Goal: Find specific page/section: Find specific page/section

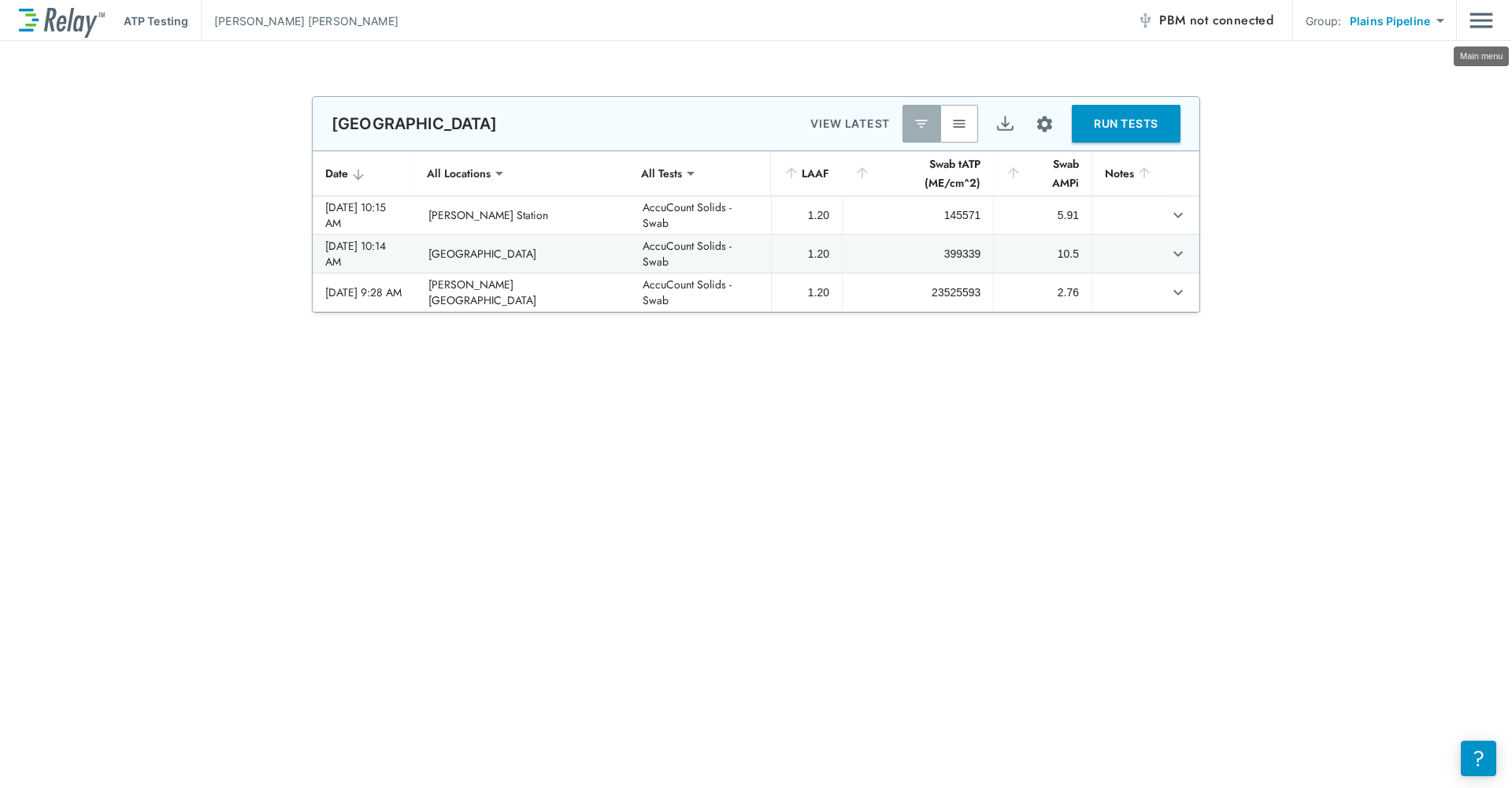
click at [1493, 18] on img "Main menu" at bounding box center [1482, 20] width 24 height 30
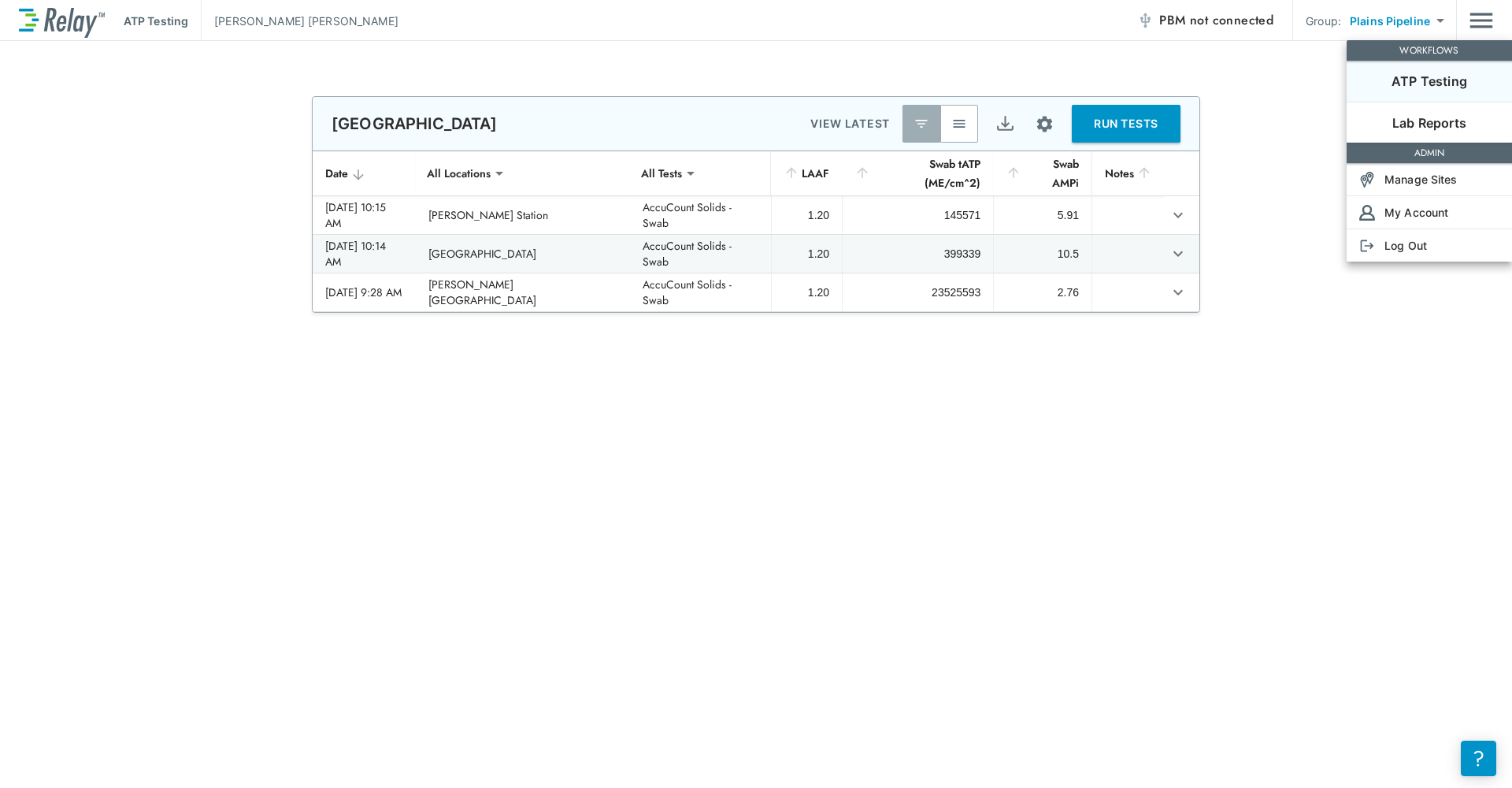
click at [1439, 81] on p "ATP Testing" at bounding box center [1430, 81] width 76 height 18
click at [1421, 126] on p "Lab Reports" at bounding box center [1430, 123] width 74 height 18
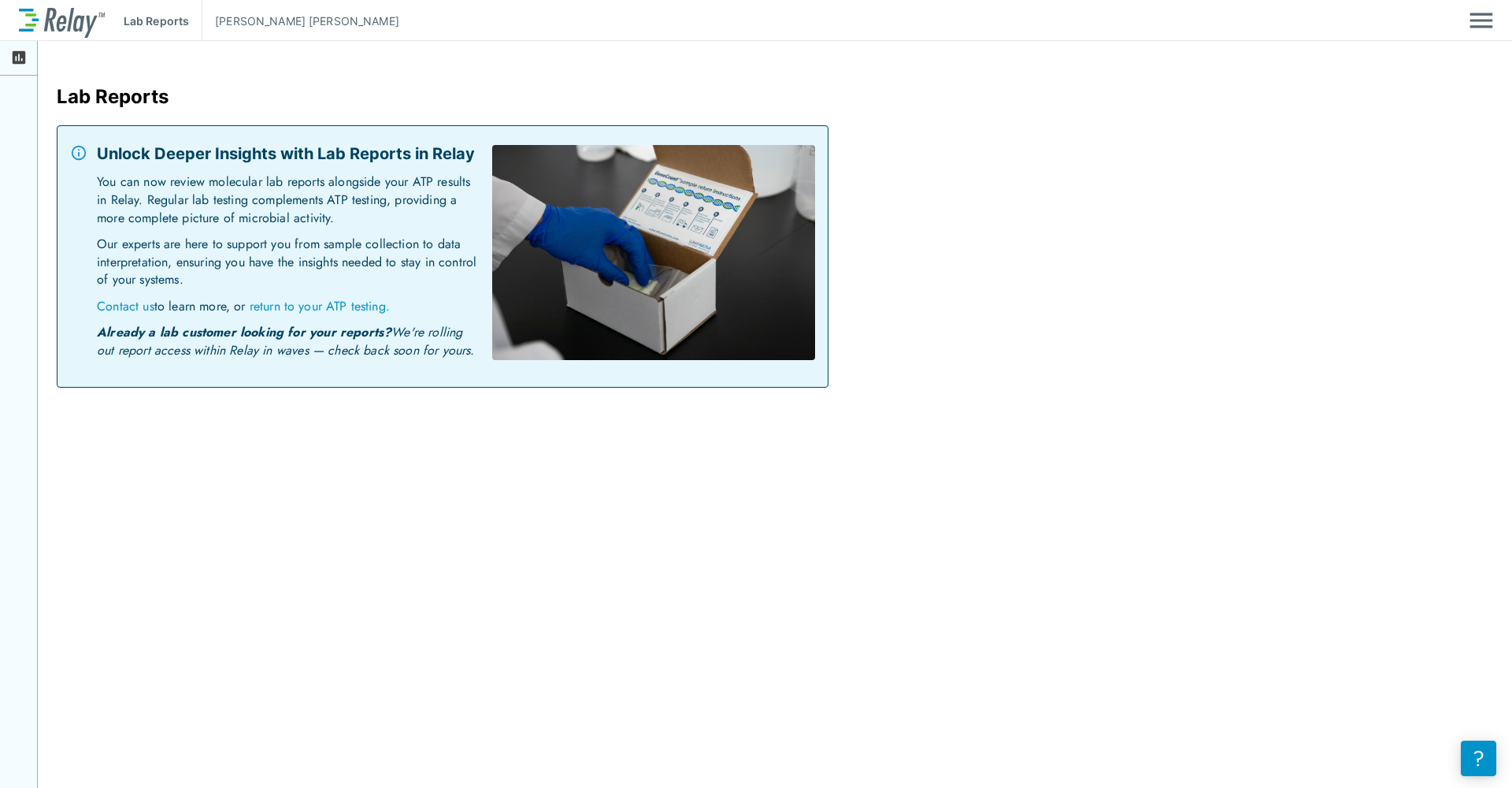
click at [76, 25] on img at bounding box center [61, 20] width 86 height 34
click at [1486, 15] on img "Main menu" at bounding box center [1482, 20] width 24 height 30
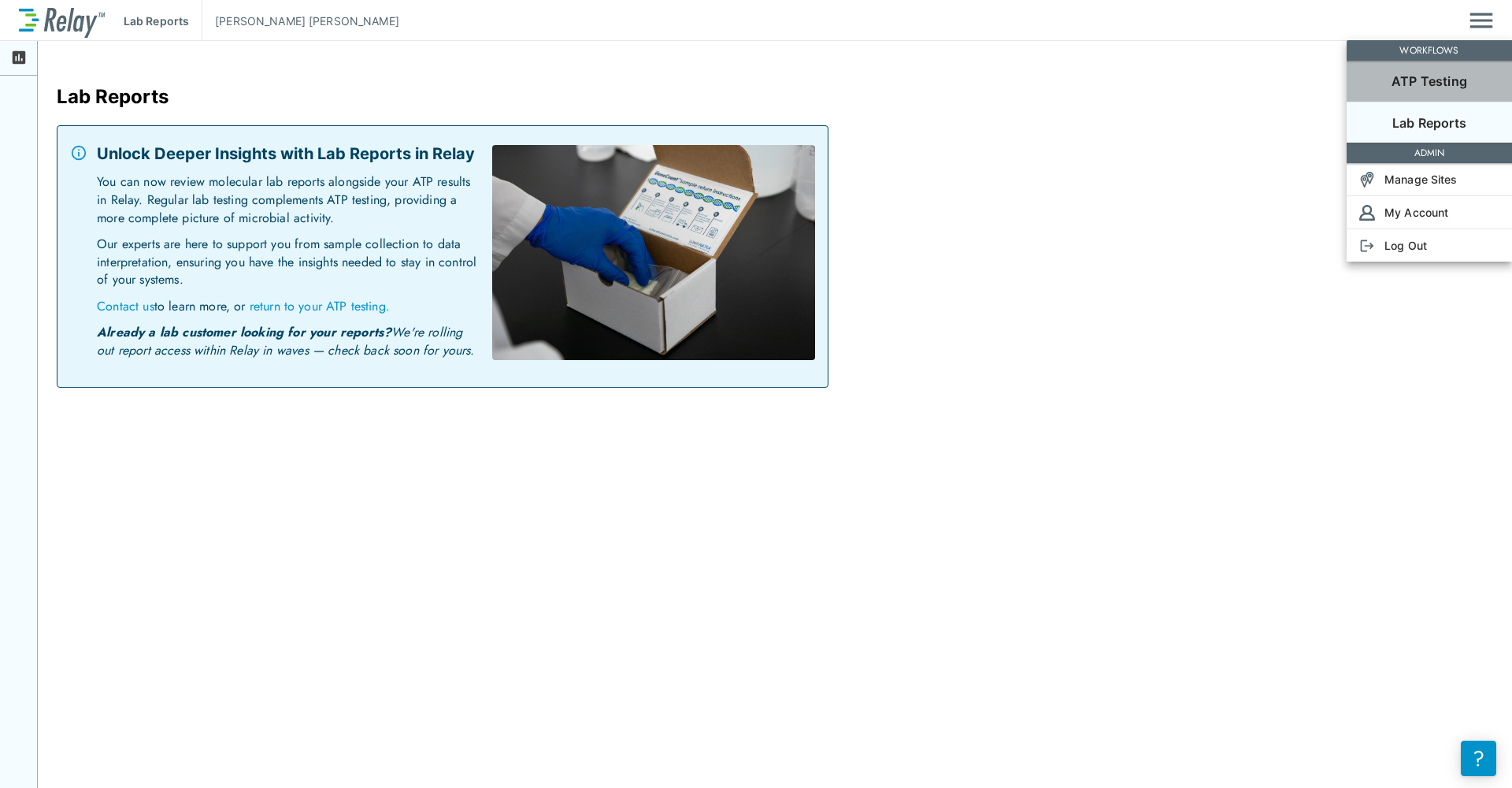
click at [1452, 79] on p "ATP Testing" at bounding box center [1430, 81] width 76 height 18
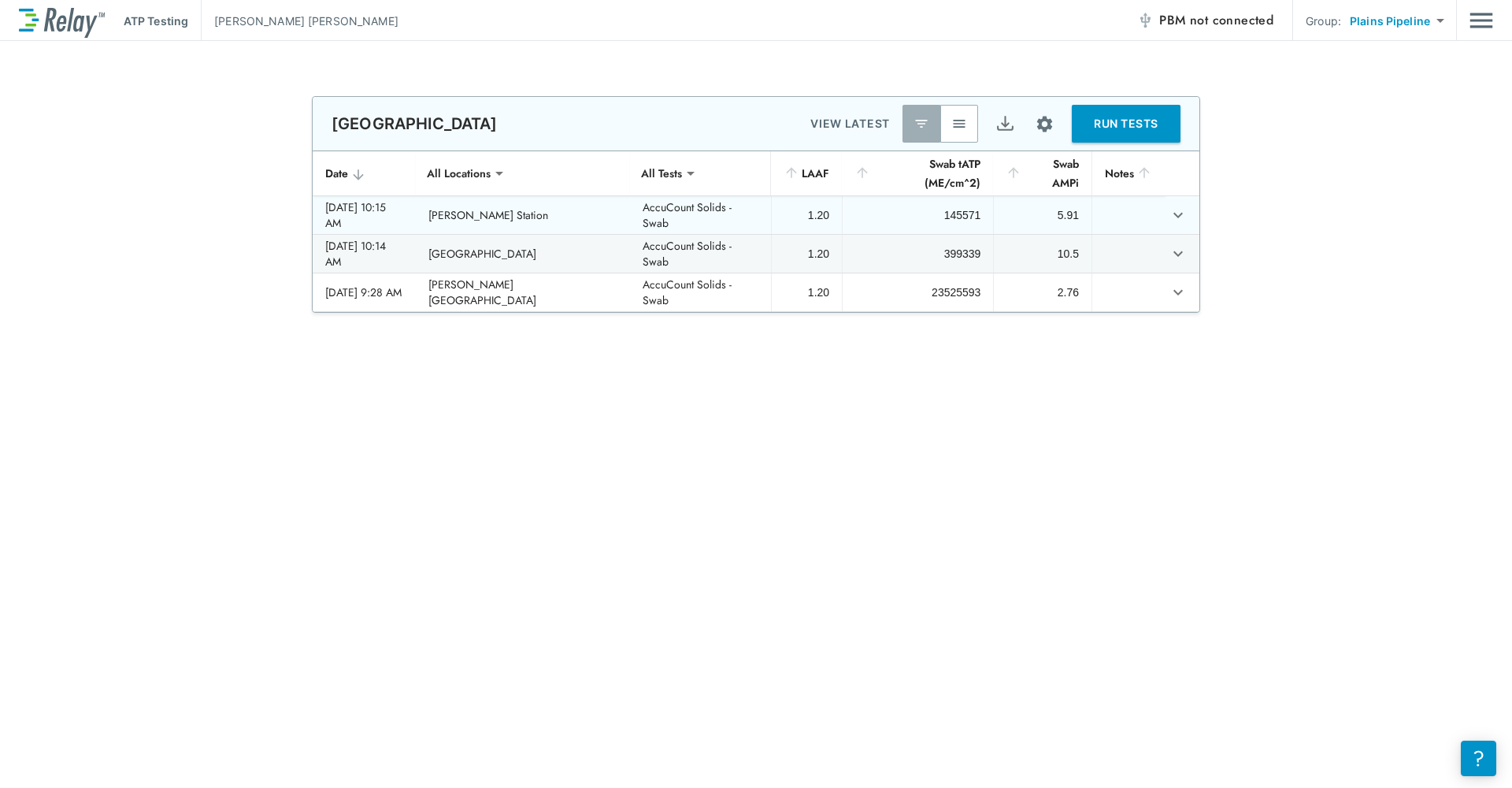
click at [913, 211] on div "145571" at bounding box center [918, 214] width 126 height 16
click at [382, 212] on div "[DATE] 10:15 AM" at bounding box center [364, 215] width 78 height 31
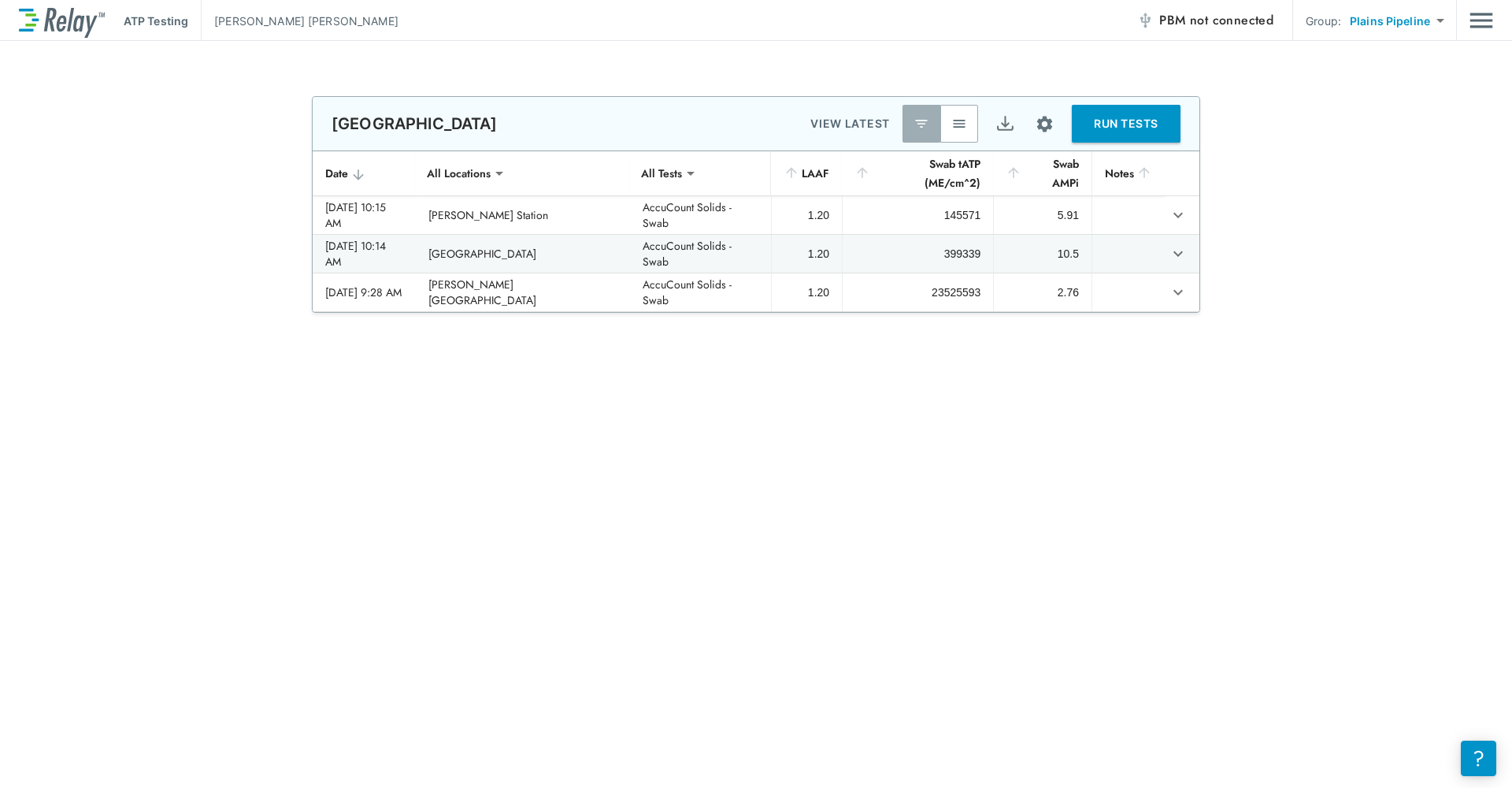
click at [855, 120] on p "VIEW LATEST" at bounding box center [850, 124] width 79 height 18
click at [1061, 124] on button "Site setup" at bounding box center [1045, 124] width 42 height 42
click at [1040, 249] on li "Table columns" at bounding box center [1007, 244] width 118 height 29
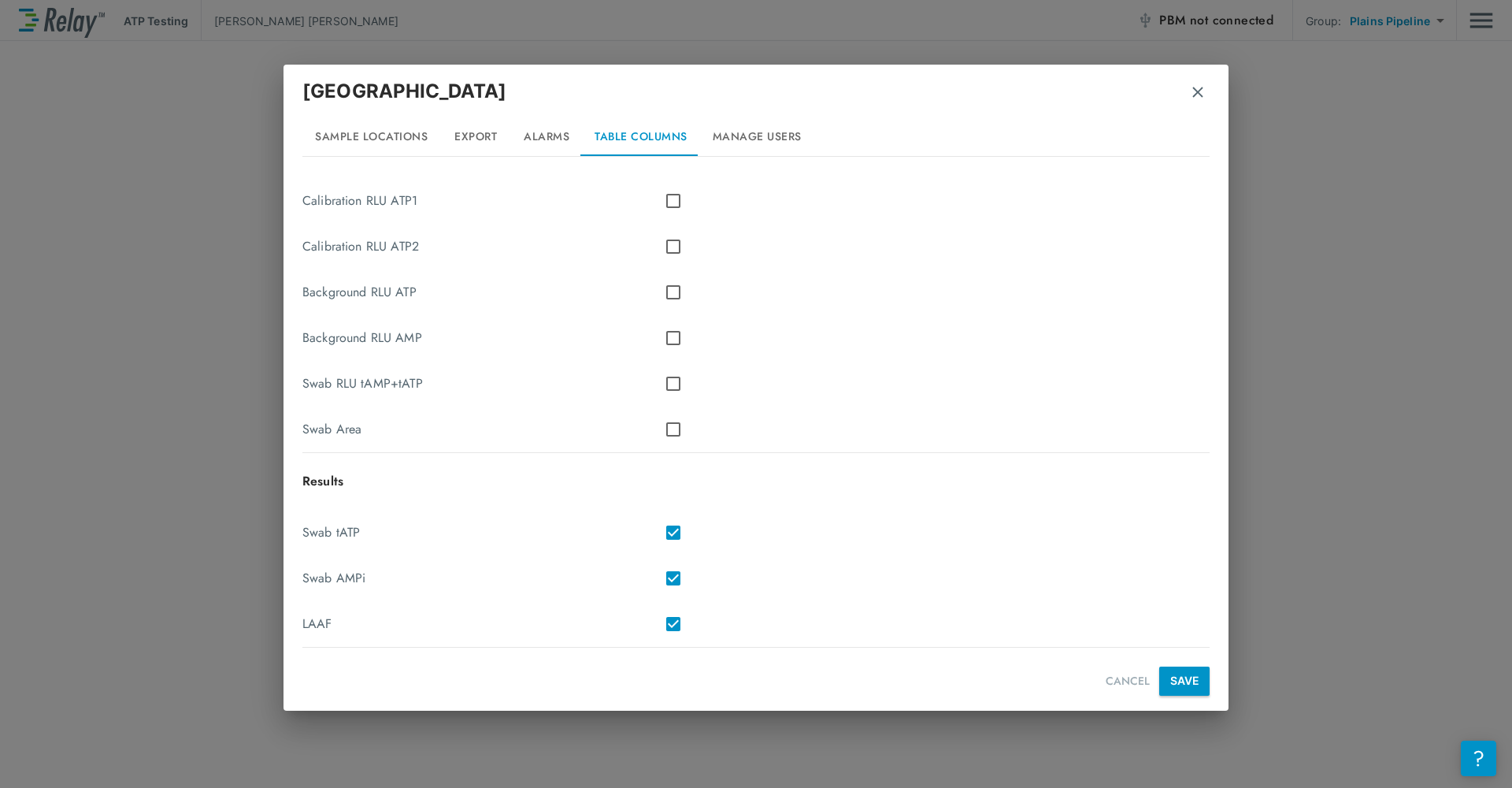
scroll to position [479, 0]
click at [1203, 92] on img "button" at bounding box center [1198, 91] width 16 height 16
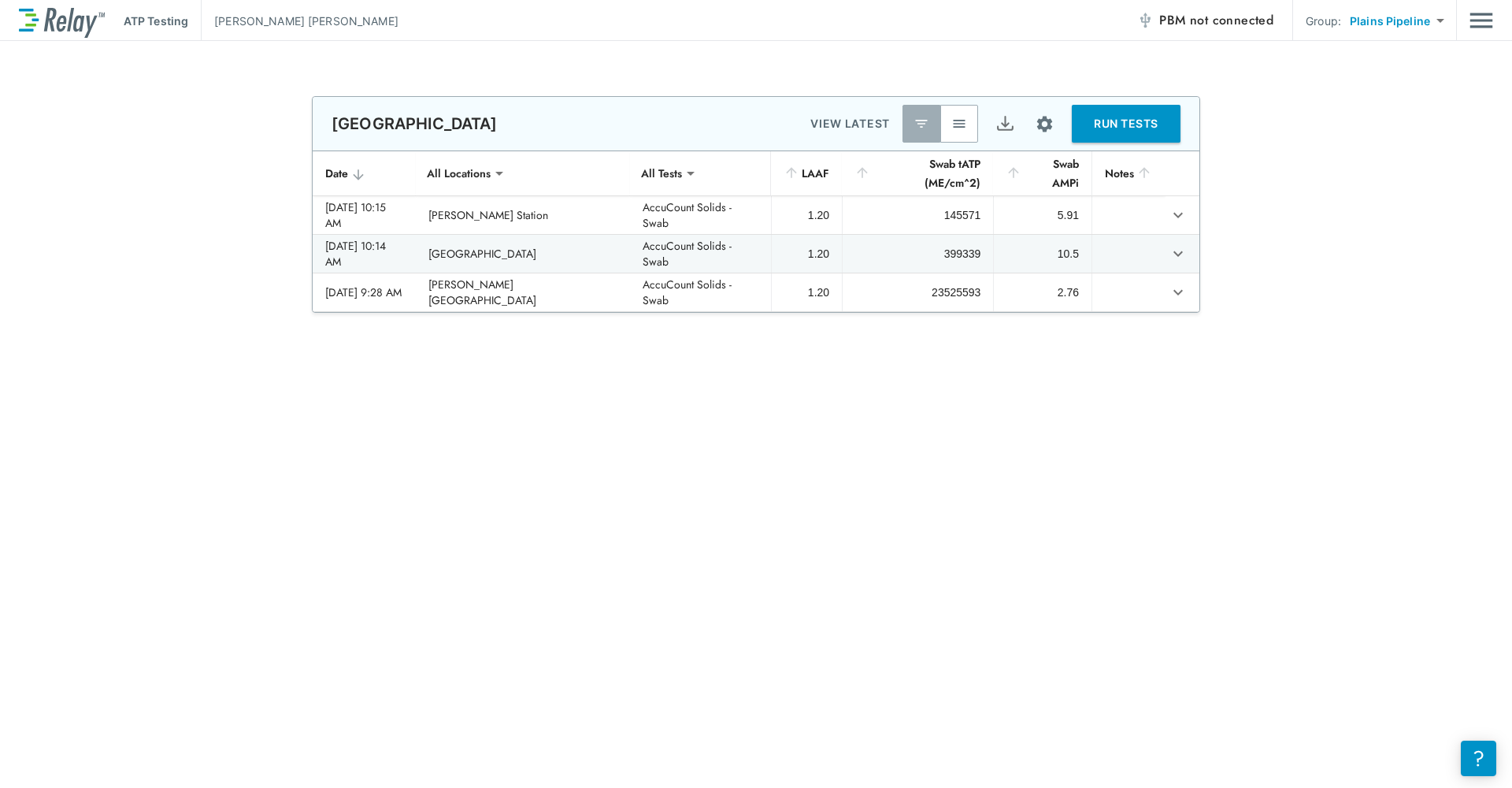
click at [1427, 22] on body "**********" at bounding box center [756, 394] width 1512 height 788
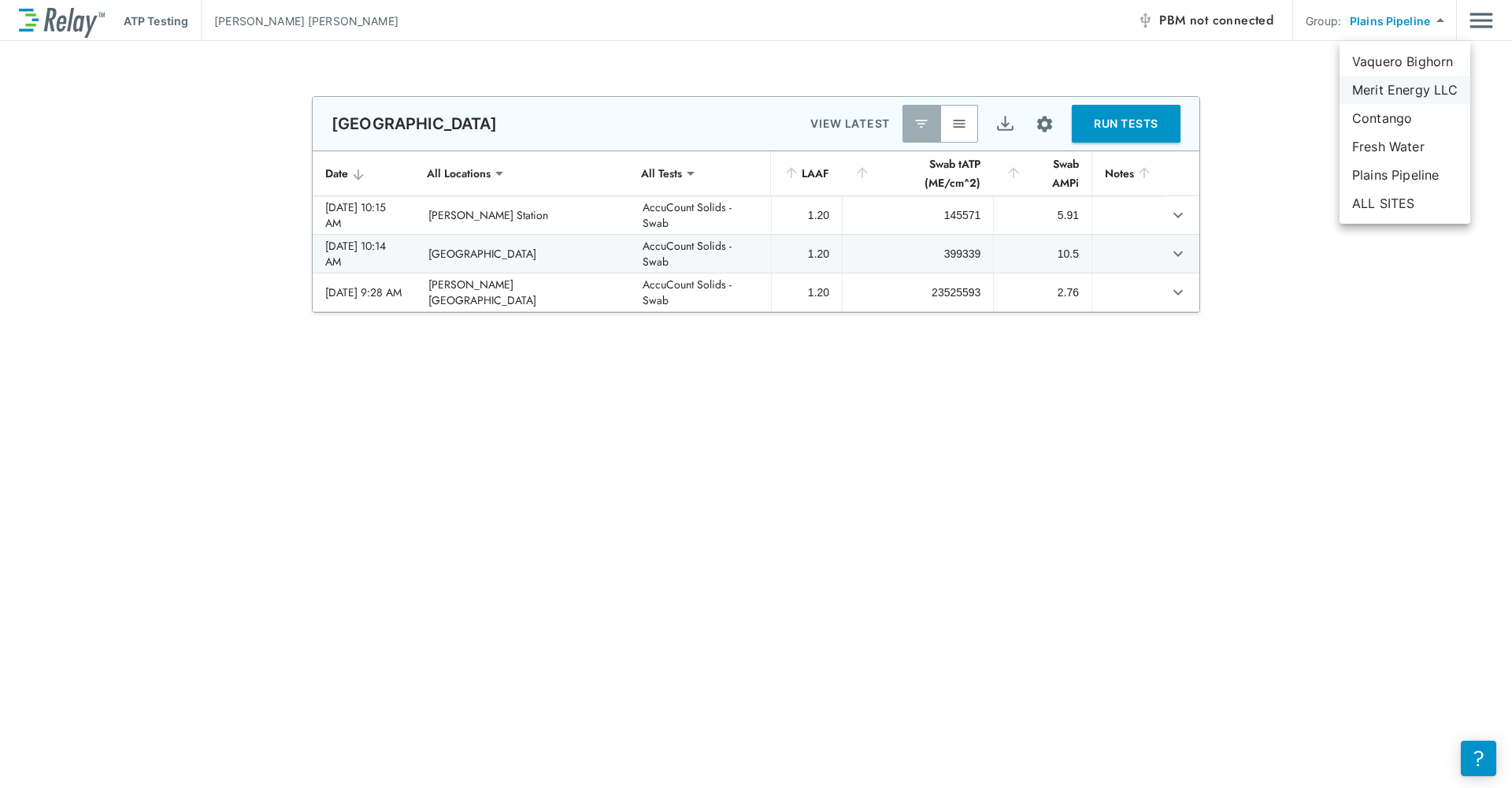
click at [1404, 89] on li "Merit Energy LLC" at bounding box center [1406, 90] width 131 height 29
type input "**********"
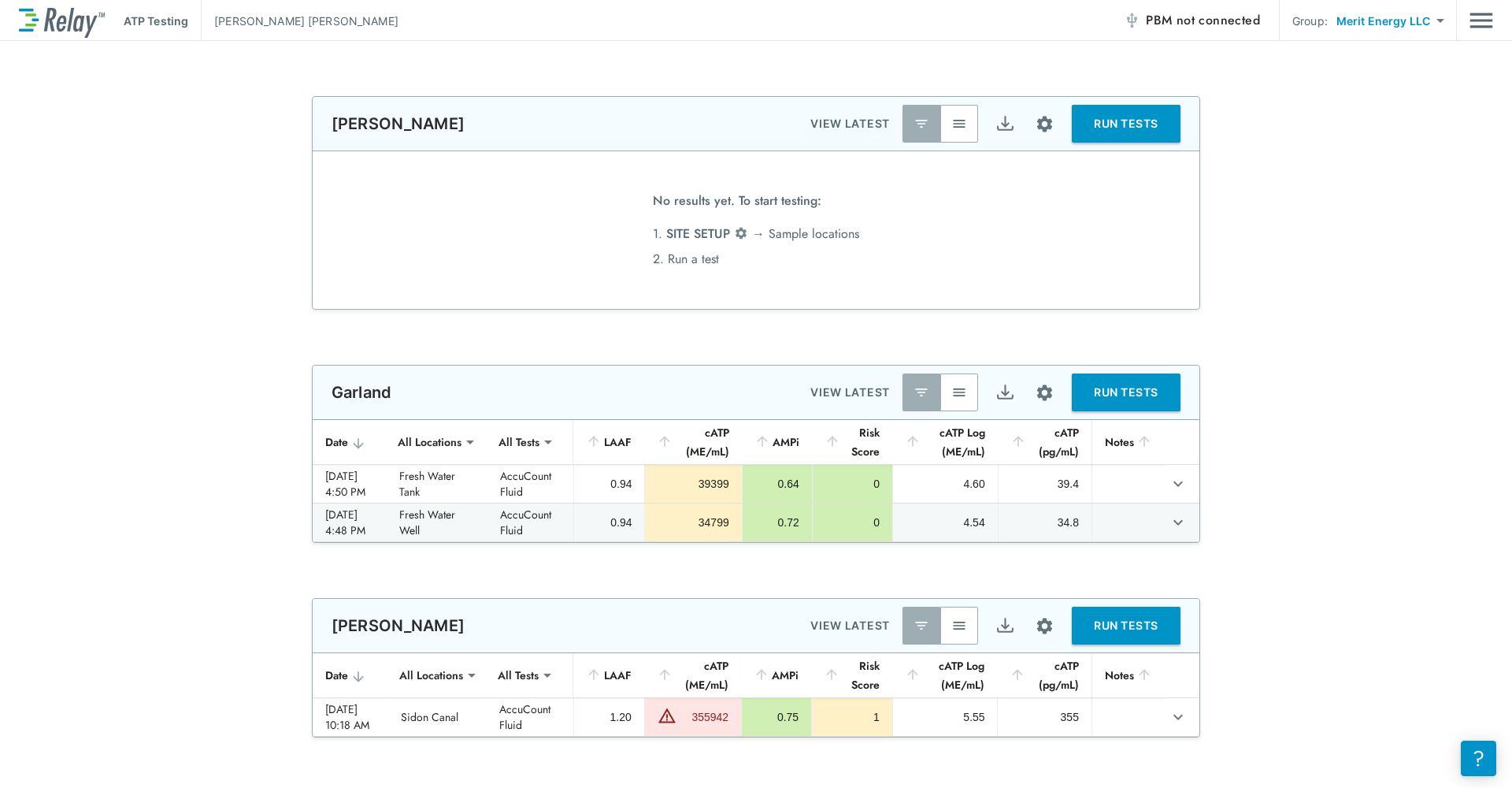
type input "**********"
click at [1406, 26] on body "**********" at bounding box center [756, 394] width 1512 height 788
click at [1279, 364] on div at bounding box center [756, 394] width 1512 height 788
click at [1048, 394] on img "Site setup" at bounding box center [1045, 392] width 19 height 19
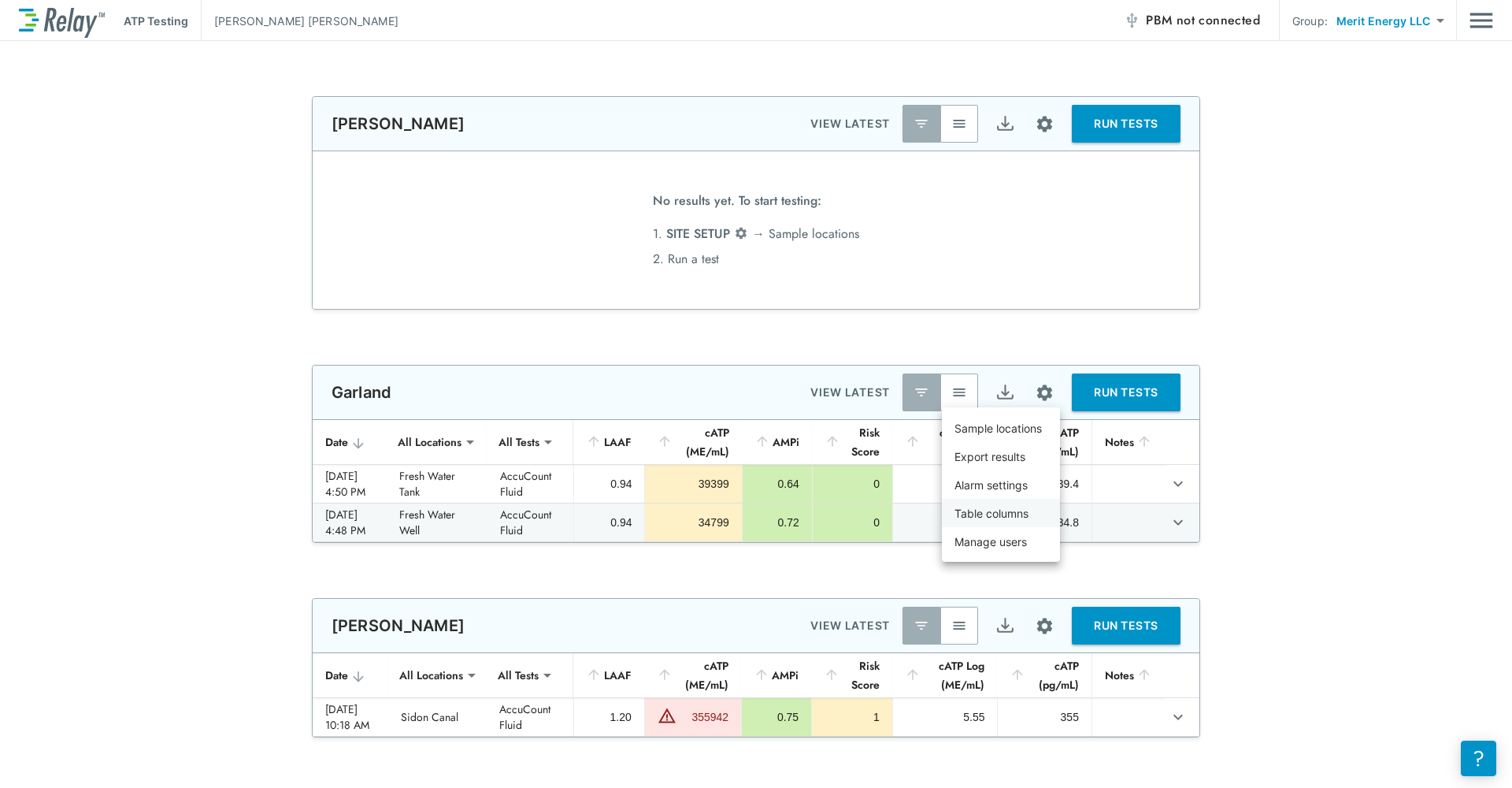
click at [1018, 513] on p "Table columns" at bounding box center [992, 514] width 74 height 17
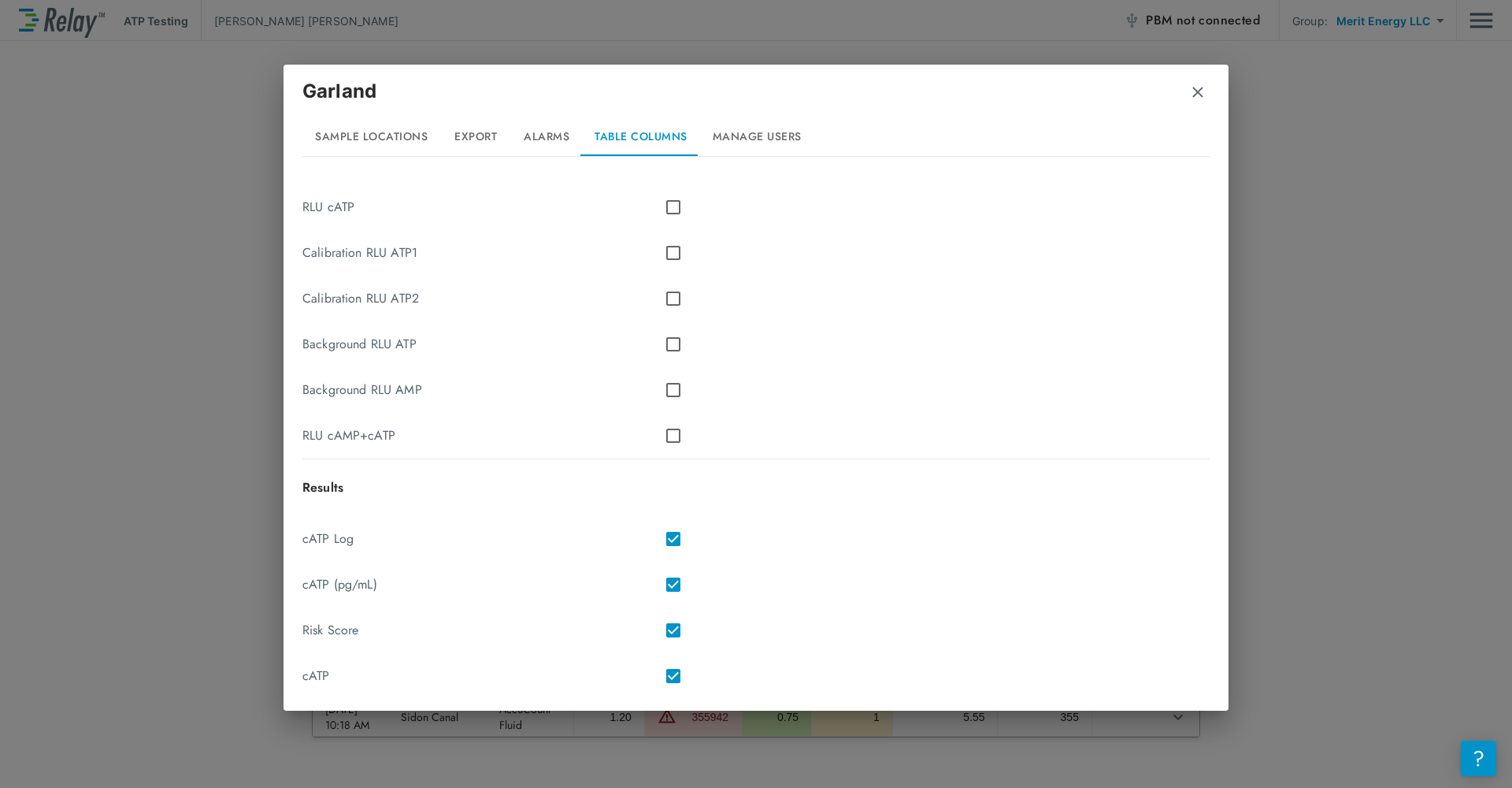
scroll to position [617, 0]
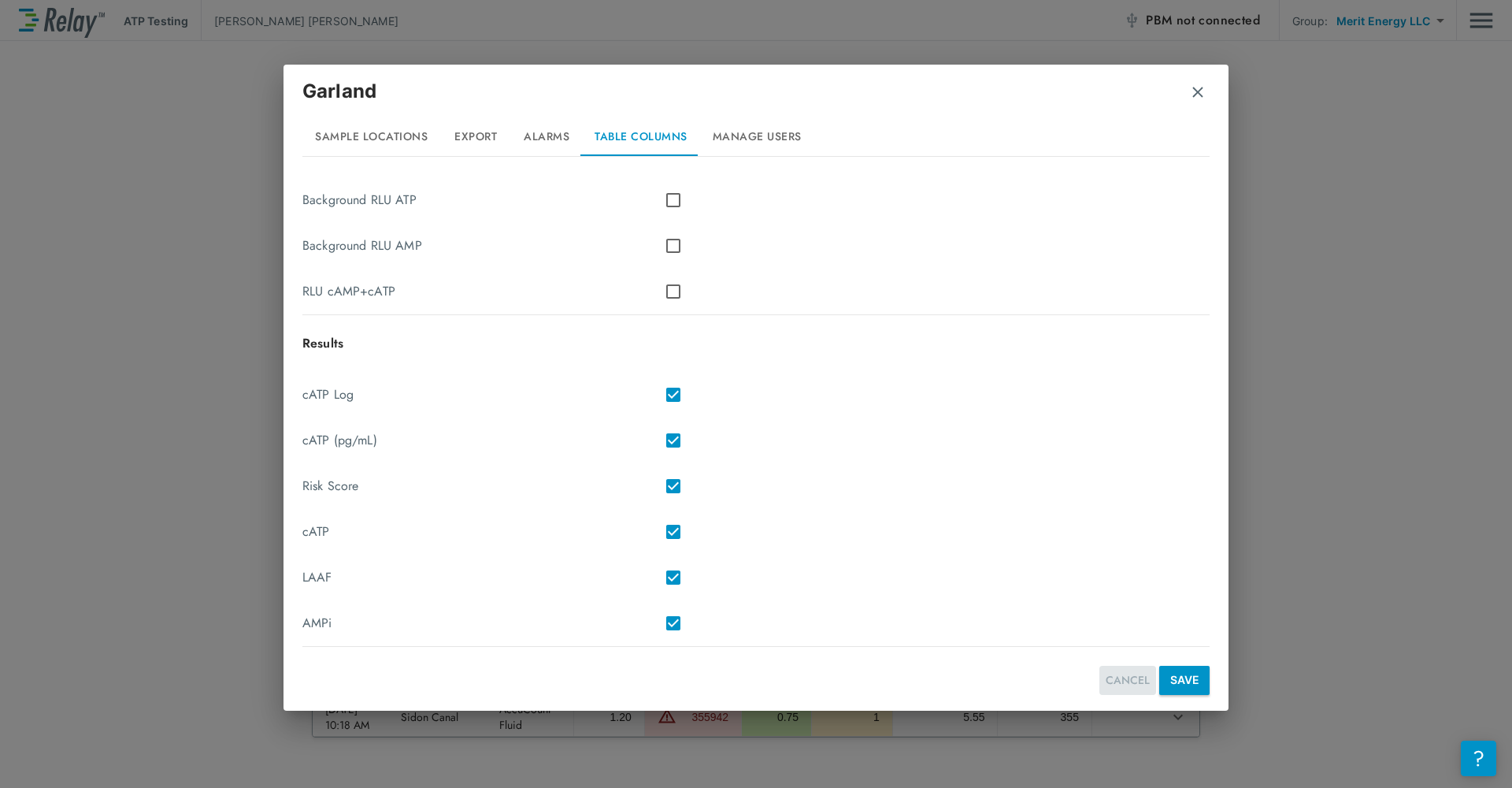
click at [1117, 681] on button "CANCEL" at bounding box center [1127, 681] width 56 height 30
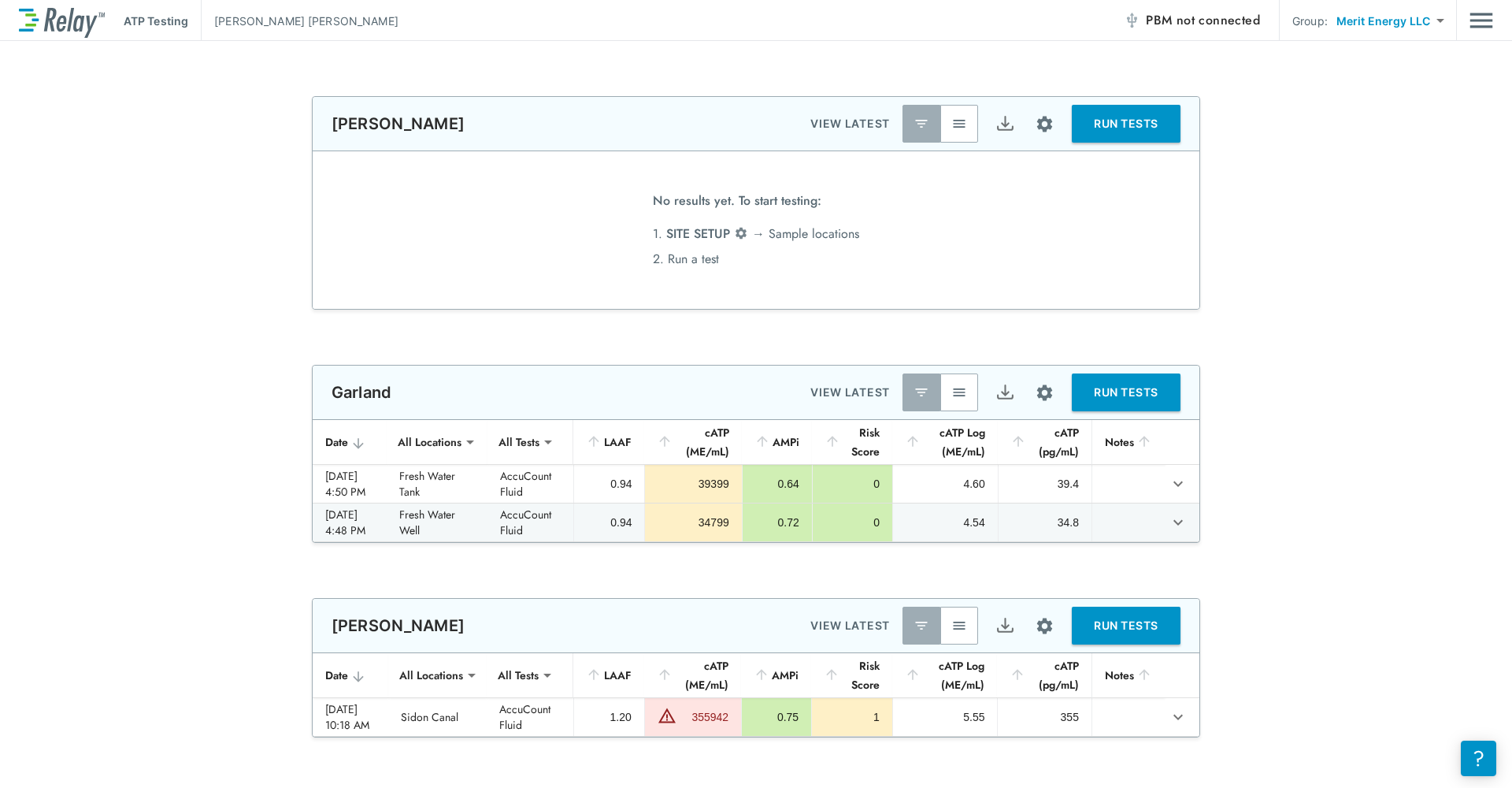
click at [1397, 19] on body "**********" at bounding box center [756, 394] width 1512 height 788
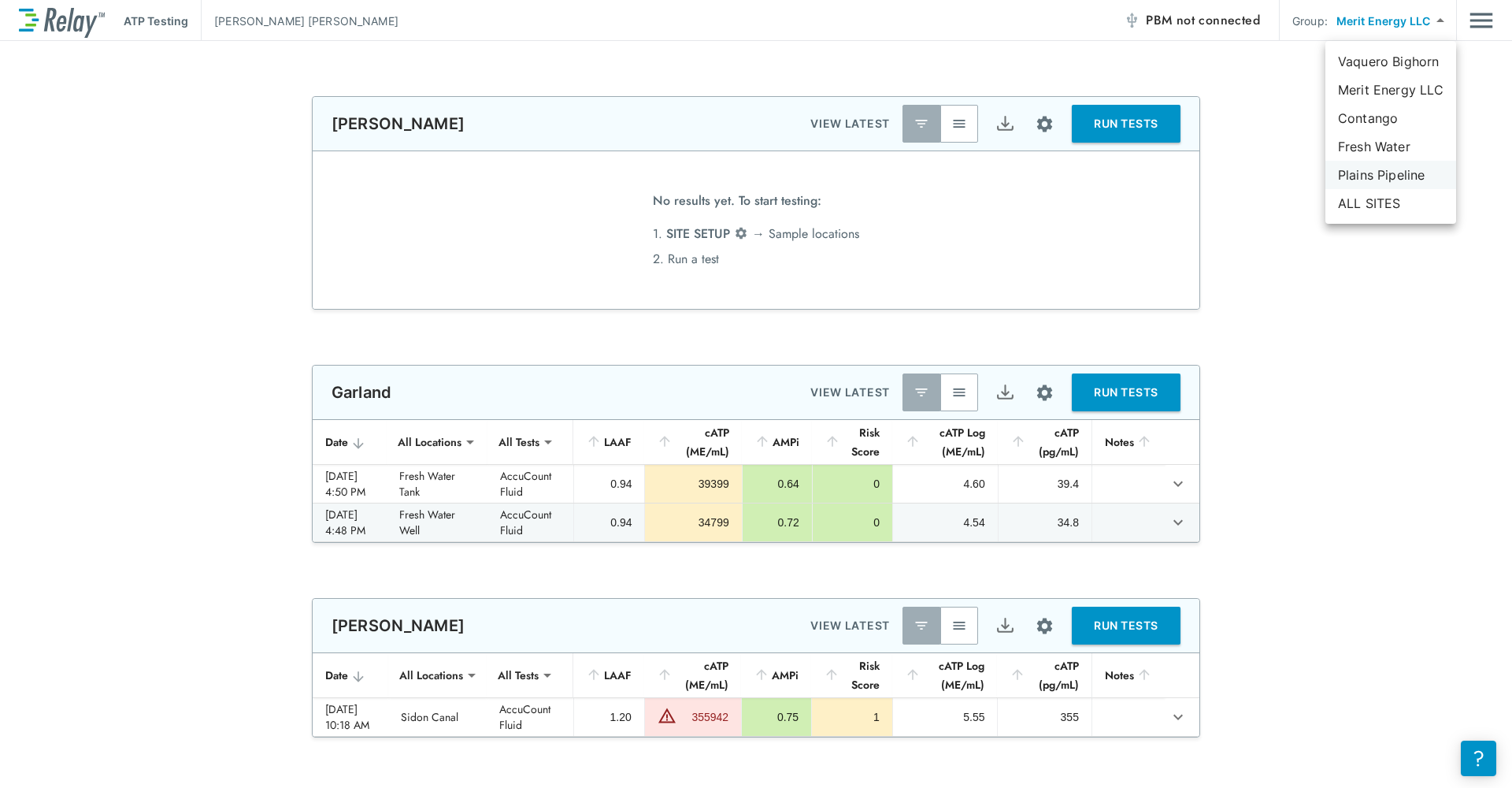
click at [1386, 175] on li "Plains Pipeline" at bounding box center [1391, 175] width 131 height 29
type input "**********"
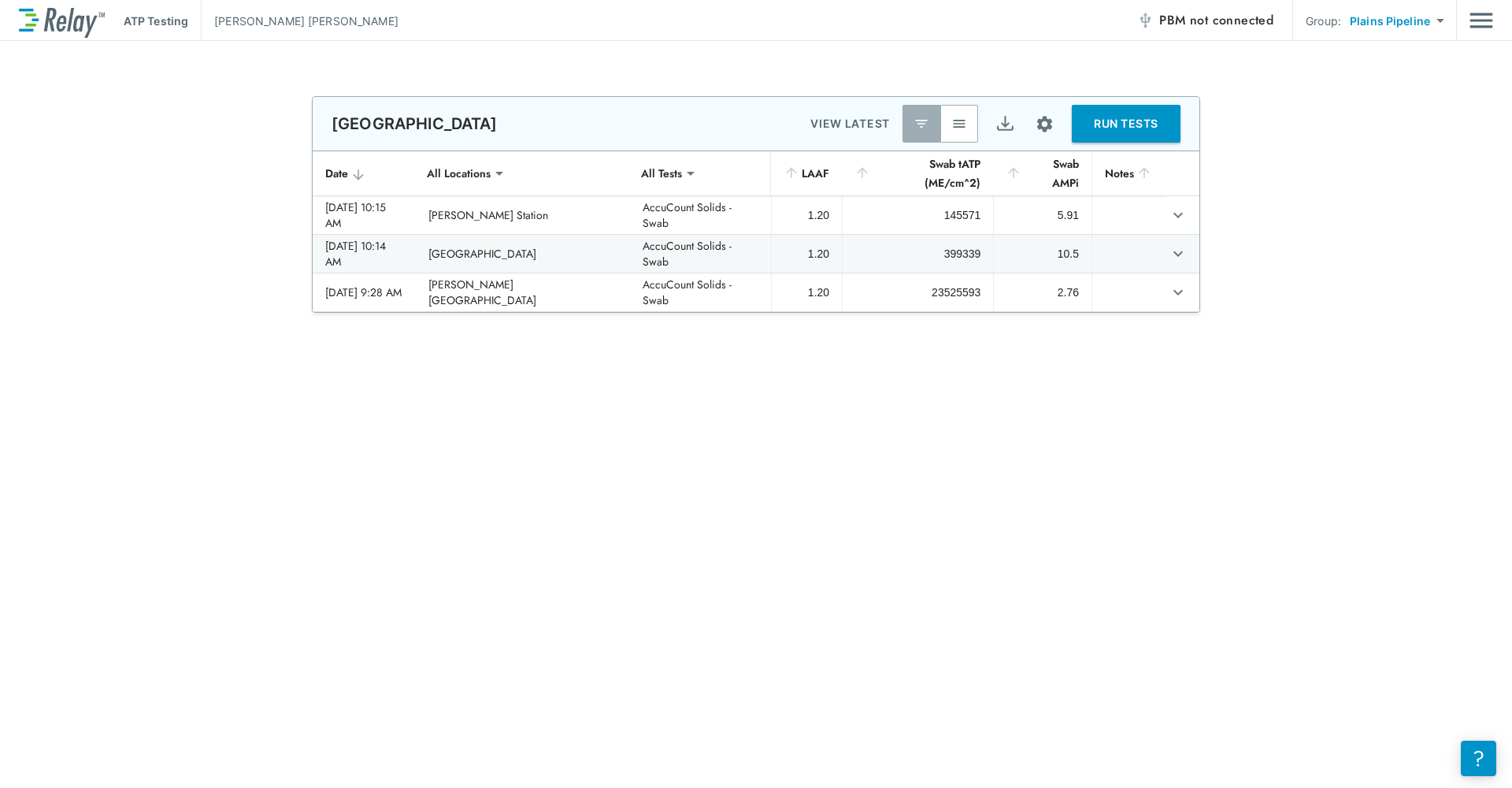
click at [1056, 119] on button "Site setup" at bounding box center [1045, 124] width 42 height 42
click at [1009, 252] on p "Table columns" at bounding box center [998, 245] width 74 height 17
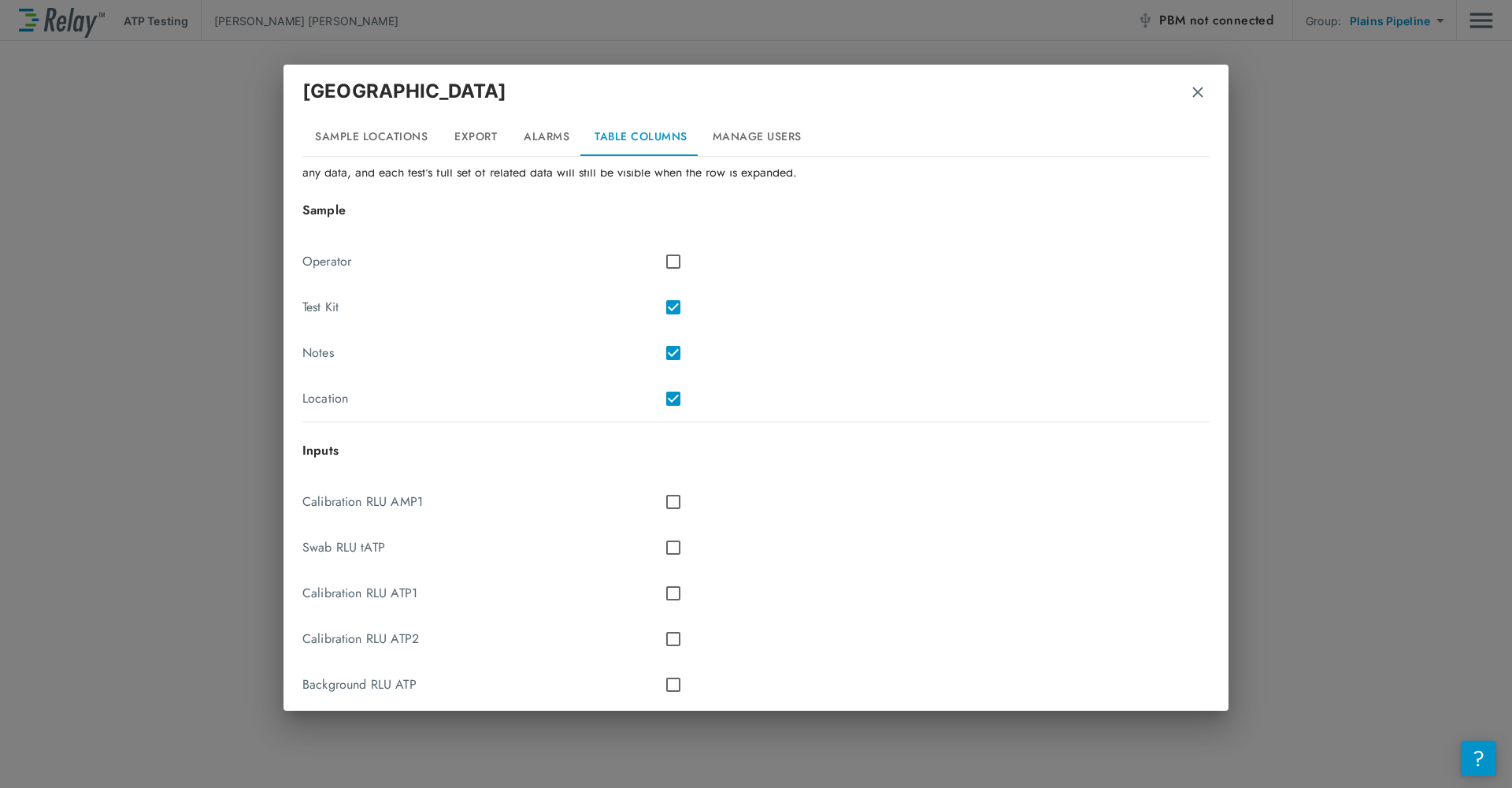
scroll to position [86, 0]
click at [538, 135] on button "Alarms" at bounding box center [546, 137] width 71 height 38
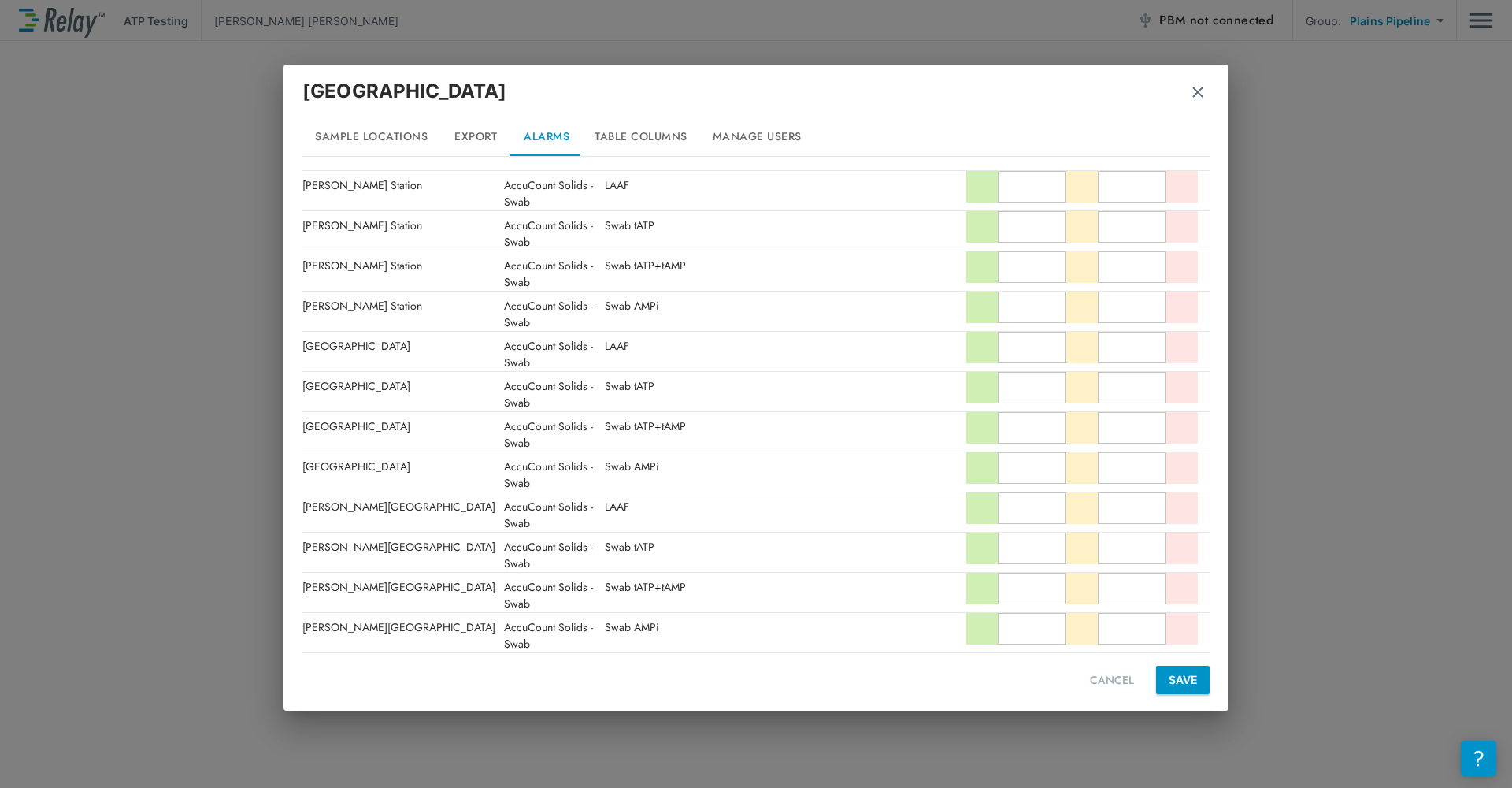
scroll to position [0, 0]
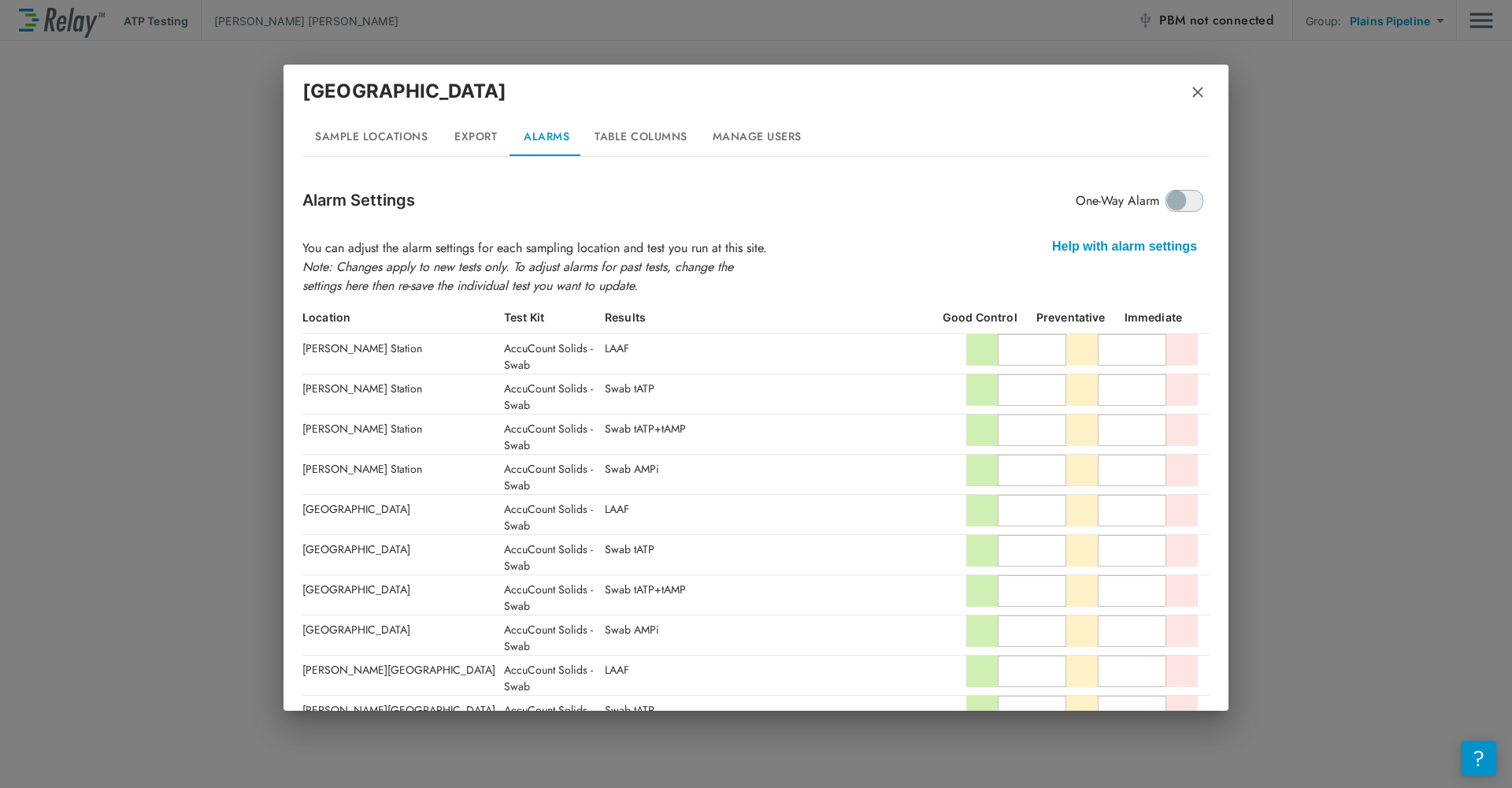
click at [1201, 94] on img "button" at bounding box center [1198, 91] width 16 height 16
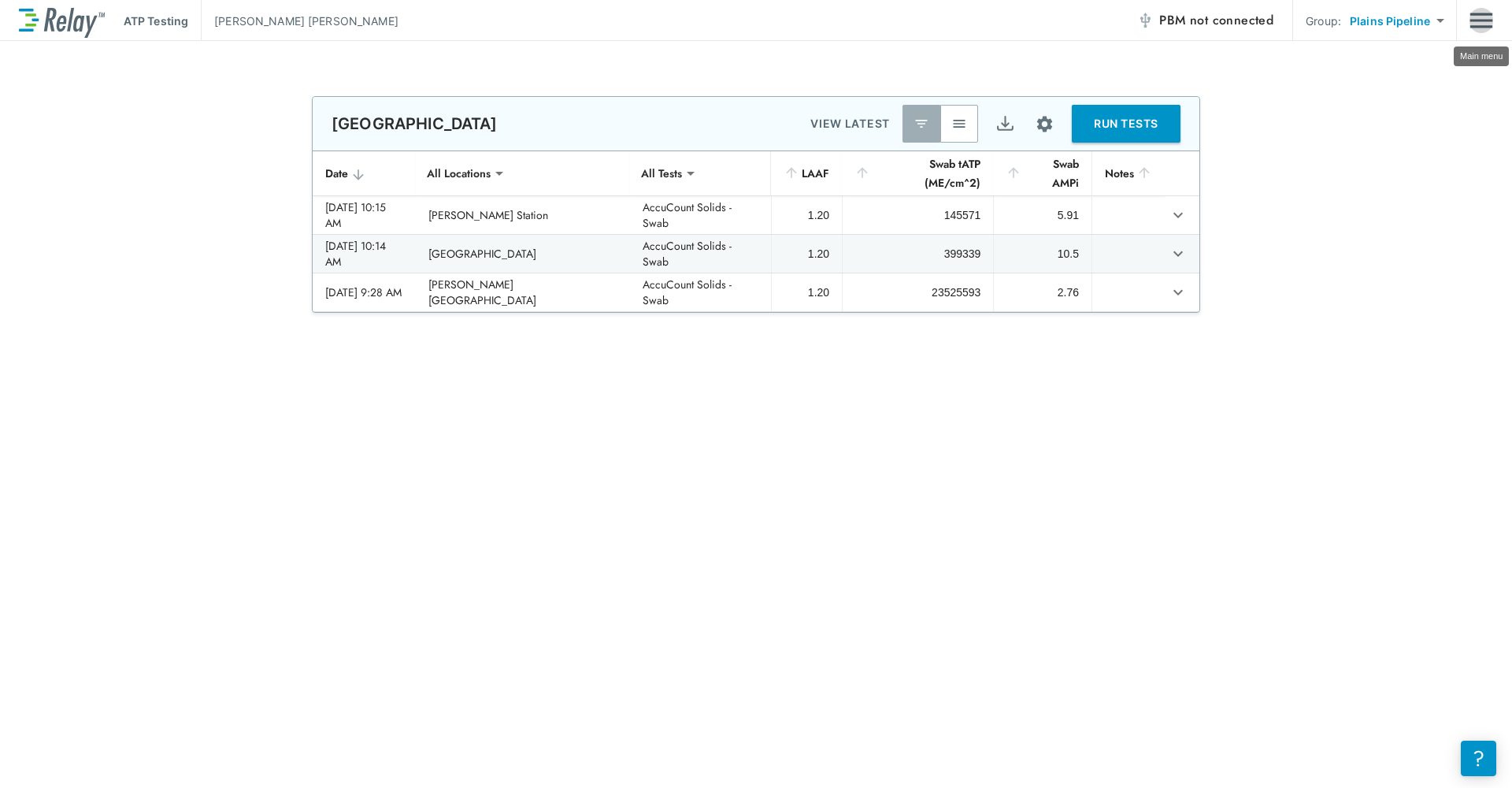
click at [1474, 25] on img "Main menu" at bounding box center [1482, 20] width 24 height 30
